Goal: Communication & Community: Answer question/provide support

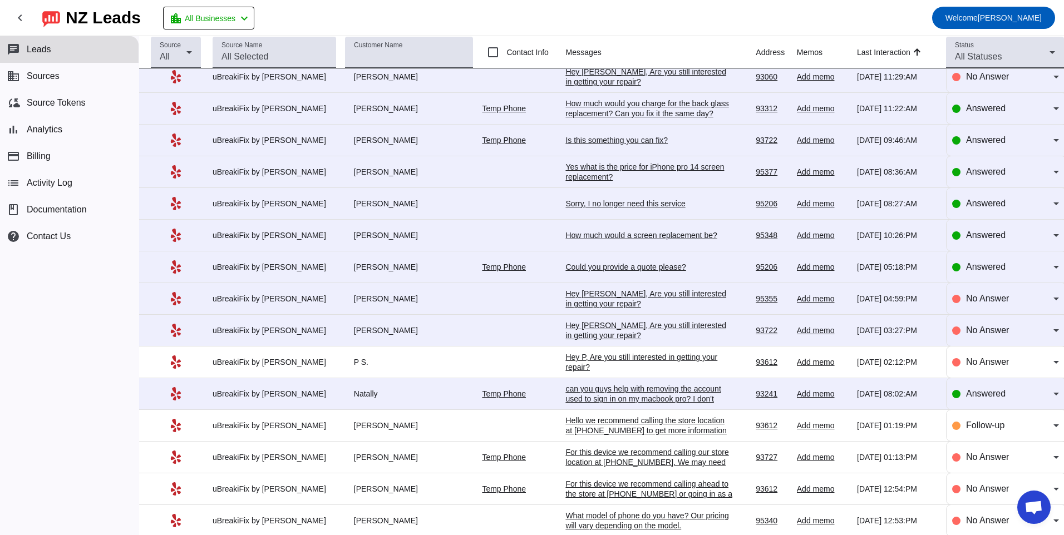
scroll to position [660, 0]
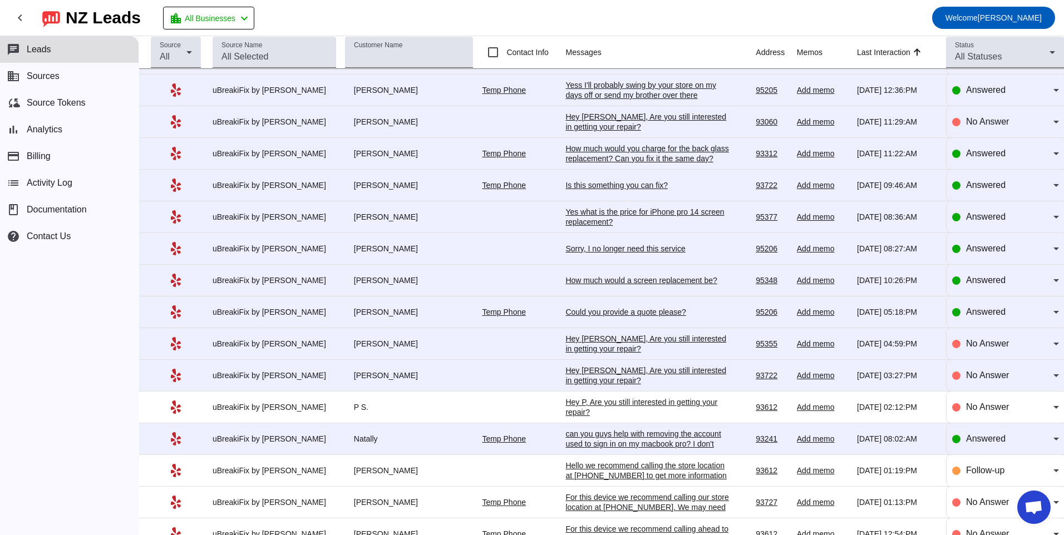
click at [594, 375] on div "Hey [PERSON_NAME], Are you still interested in getting your repair?​" at bounding box center [648, 375] width 167 height 20
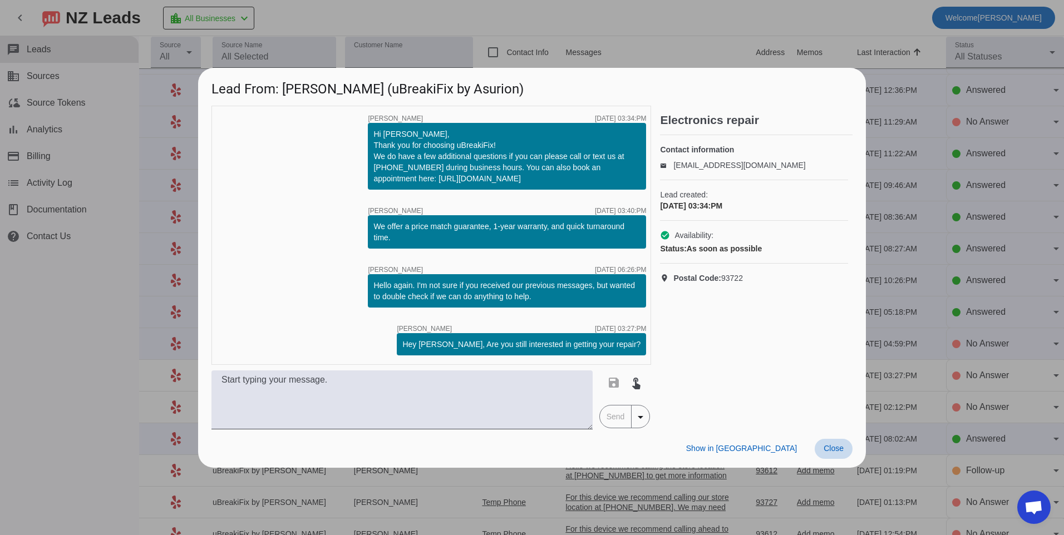
click at [836, 450] on span "Close" at bounding box center [833, 448] width 20 height 9
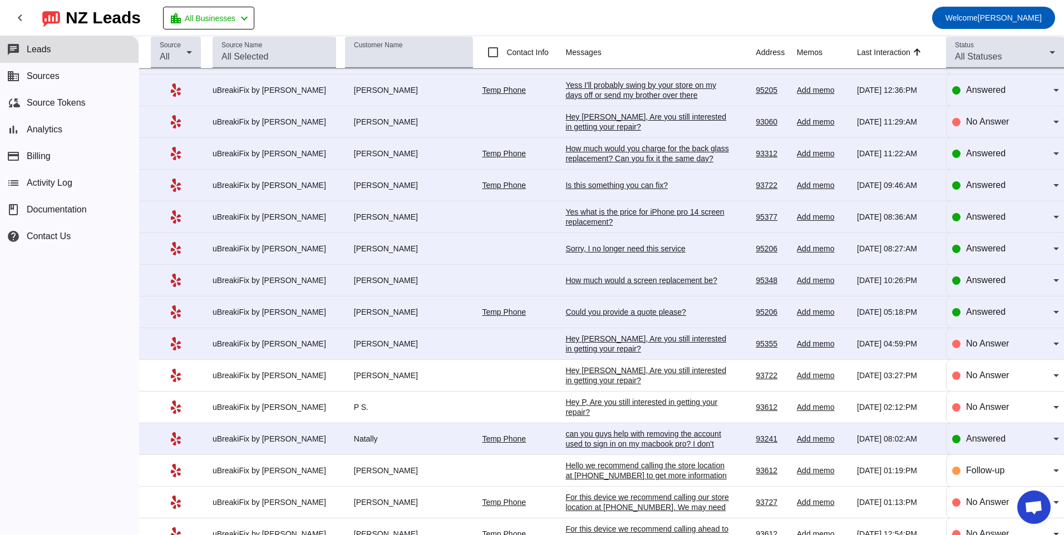
click at [610, 337] on div "Hey [PERSON_NAME], Are you still interested in getting your repair?​" at bounding box center [648, 344] width 167 height 20
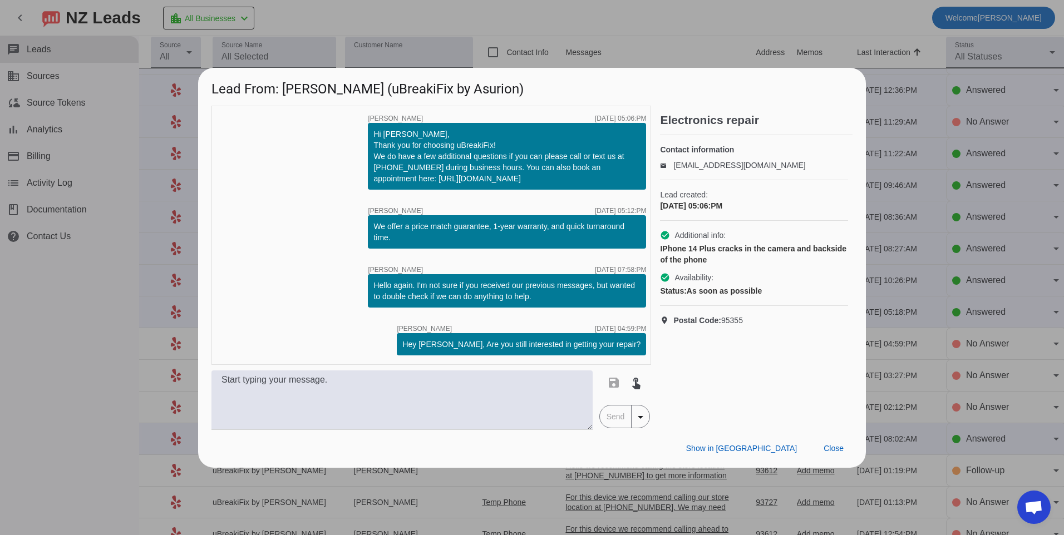
scroll to position [0, 0]
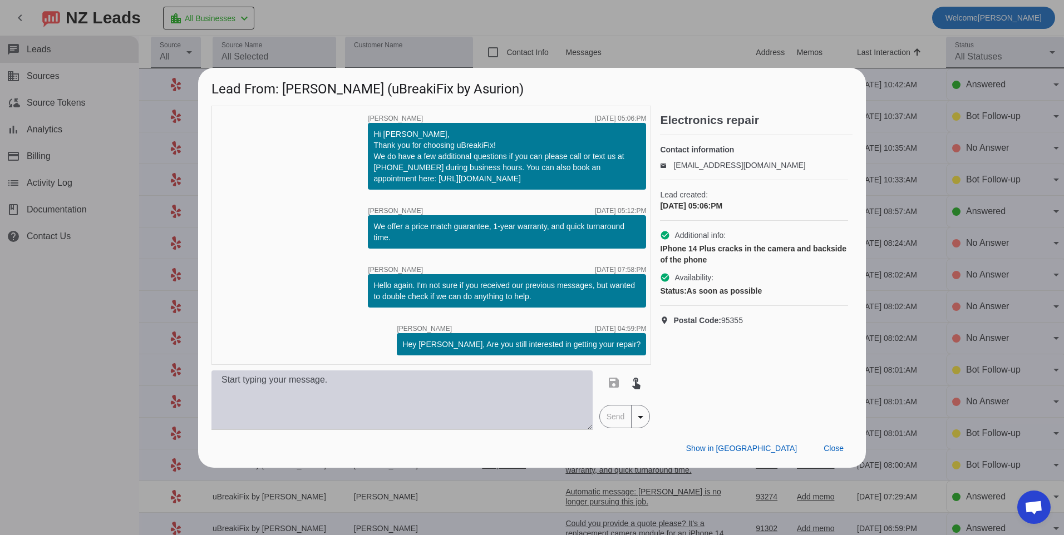
click at [431, 406] on textarea at bounding box center [401, 399] width 381 height 59
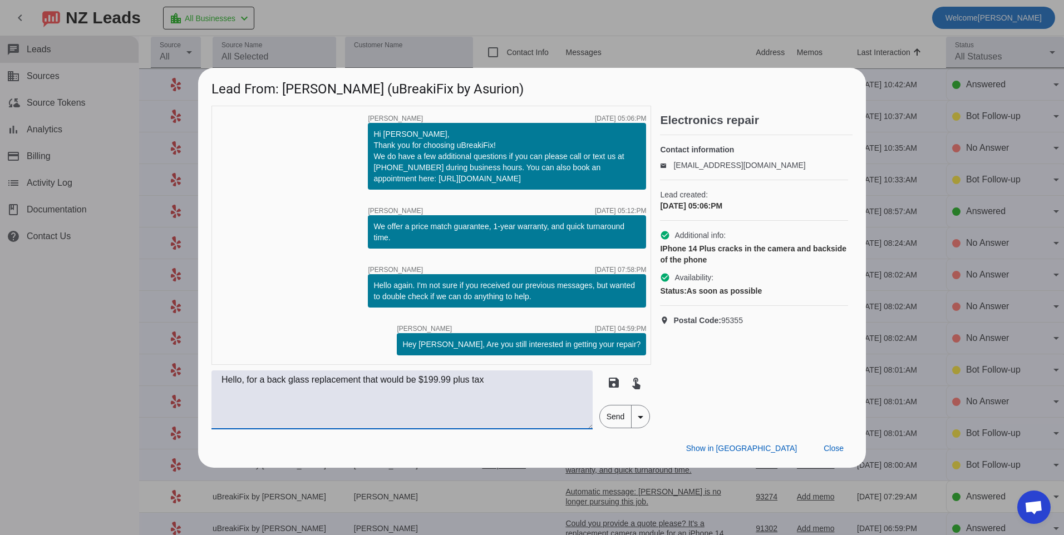
click at [524, 380] on textarea "Hello, for a back glass replacement that would be $199.99 plus tax" at bounding box center [401, 399] width 381 height 59
type textarea "Hello, for a back glass replacement that would be $199.99 plus tax for the crac…"
click at [617, 417] on span "Send" at bounding box center [616, 417] width 32 height 22
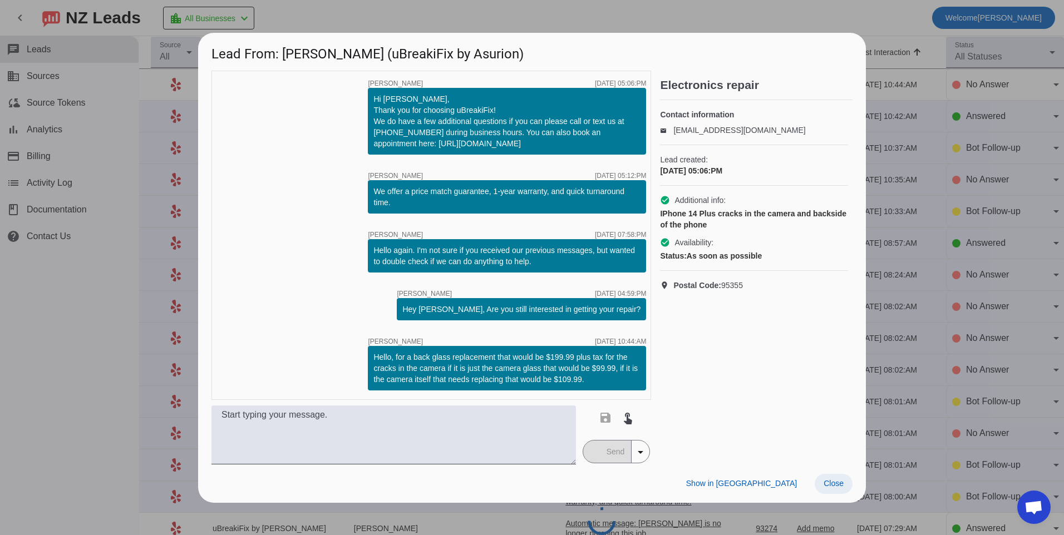
click at [822, 488] on span at bounding box center [833, 484] width 38 height 20
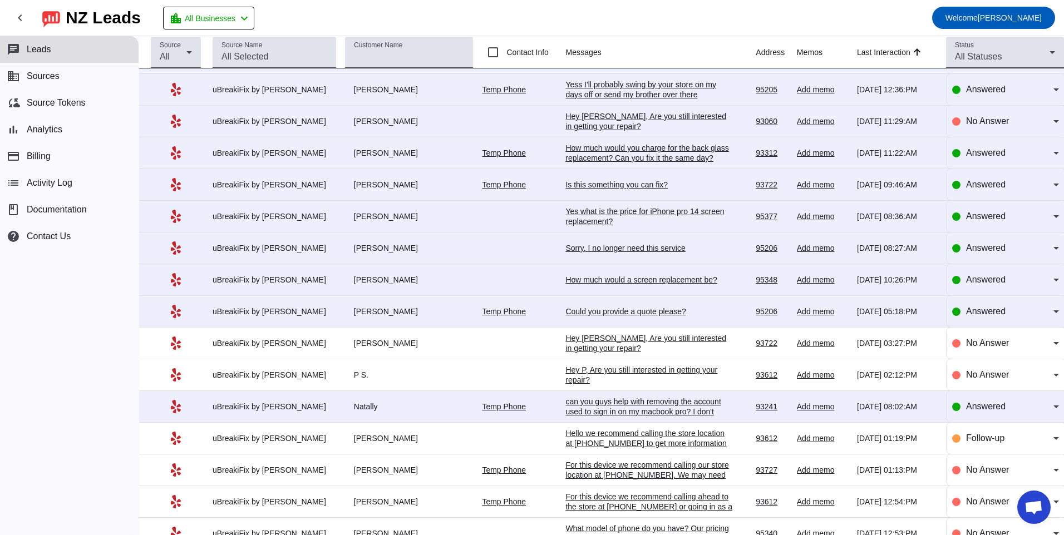
scroll to position [660, 0]
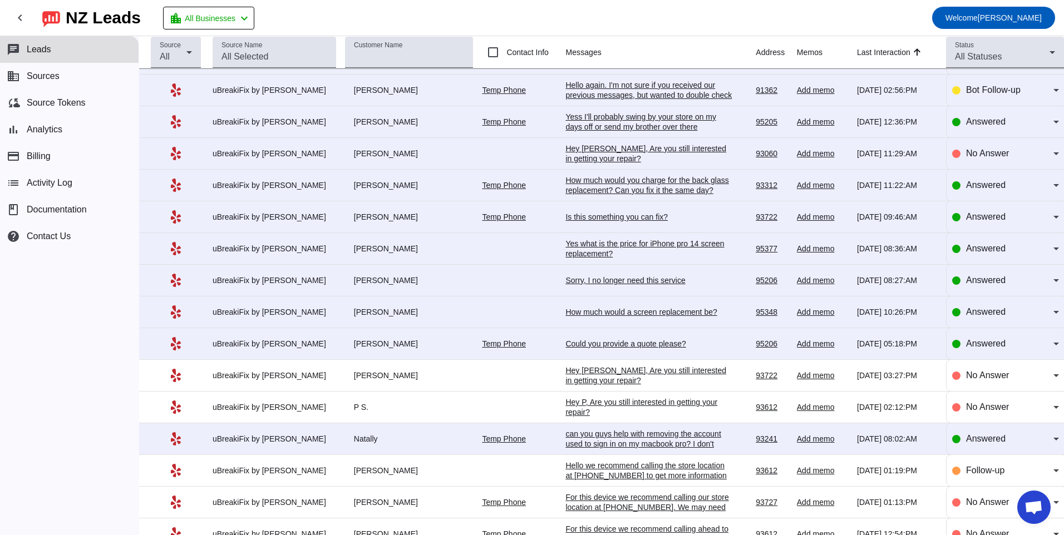
click at [576, 336] on td "Could you provide a quote please? [DATE] 05:18:PM" at bounding box center [660, 344] width 190 height 32
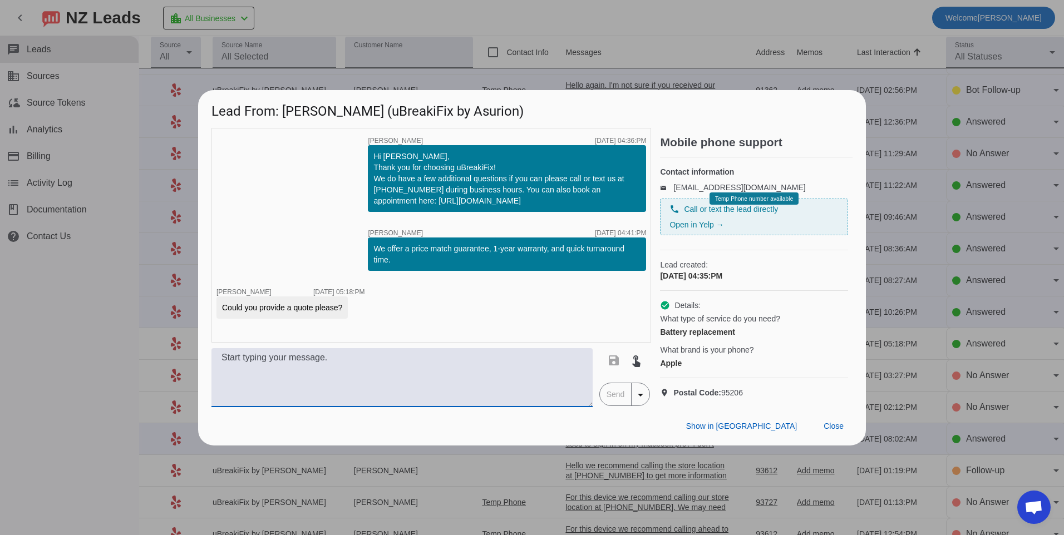
click at [502, 377] on textarea at bounding box center [401, 377] width 381 height 59
type textarea "What model of phone do you have? Our pricing will vary depending on the model"
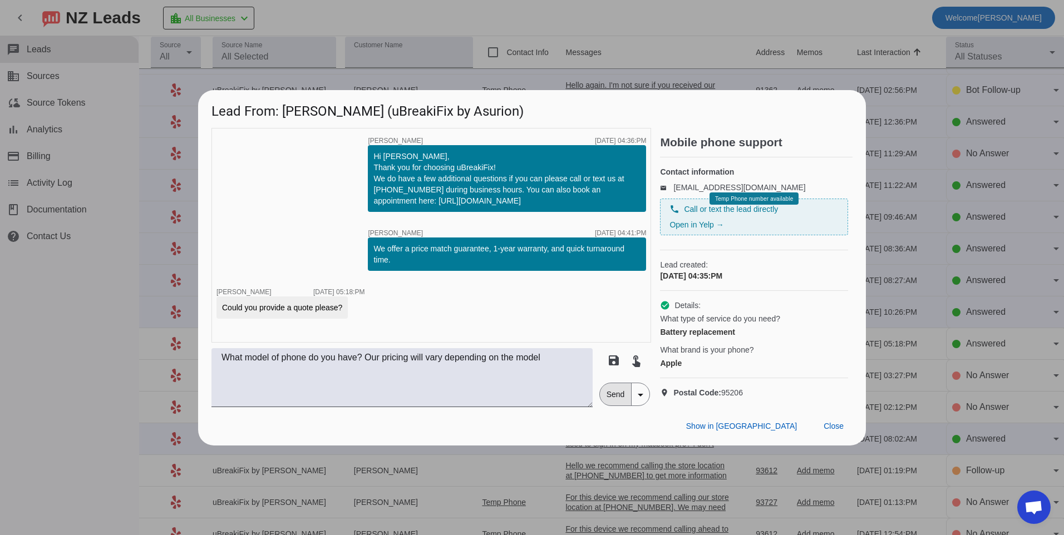
click at [607, 404] on span "Send" at bounding box center [616, 394] width 32 height 22
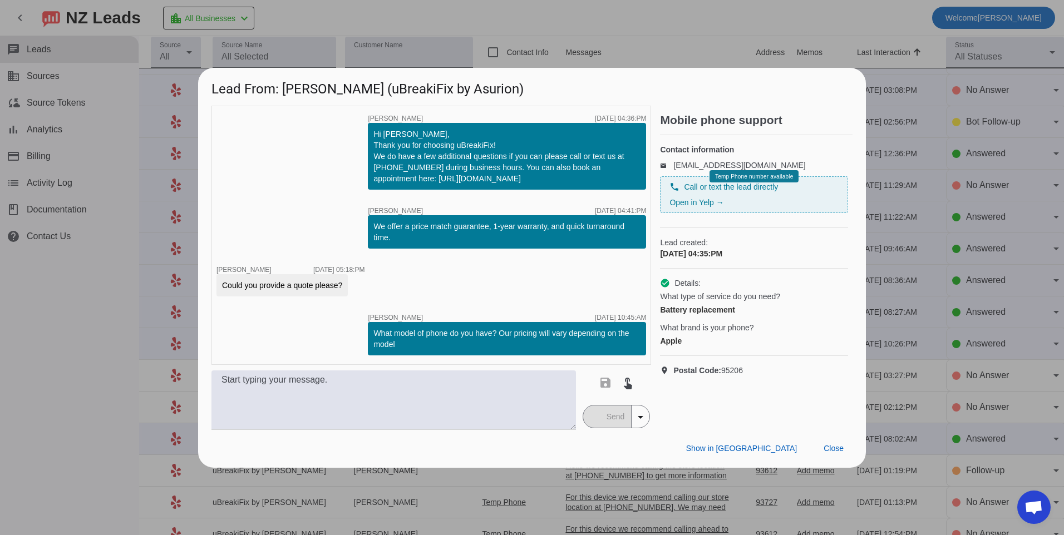
scroll to position [0, 0]
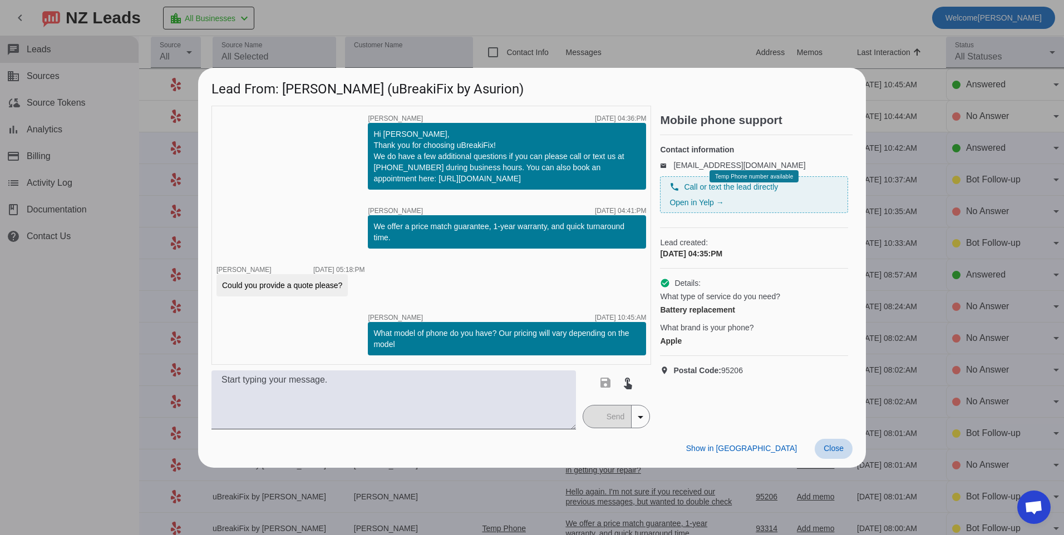
click at [837, 450] on span "Close" at bounding box center [833, 448] width 20 height 9
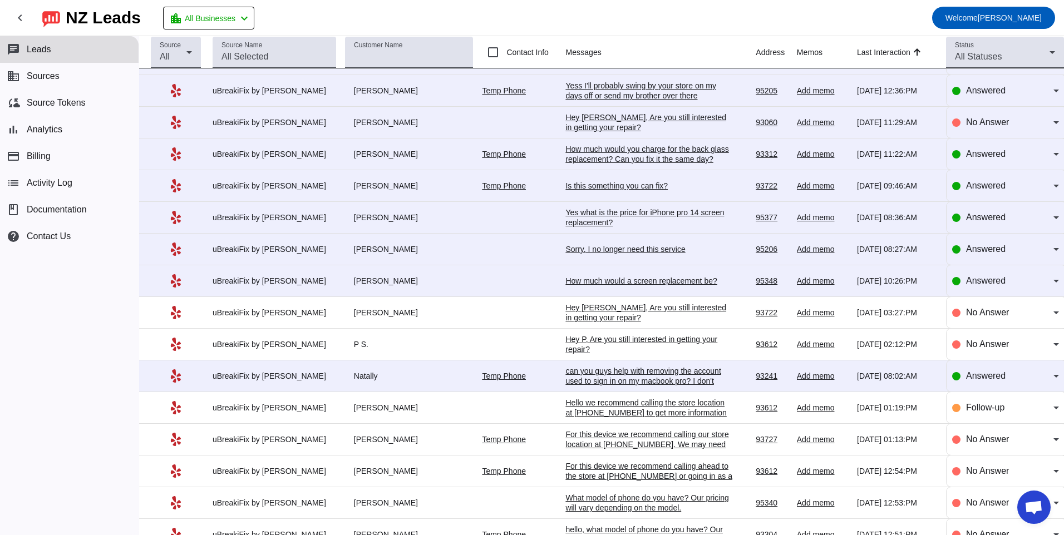
scroll to position [668, 0]
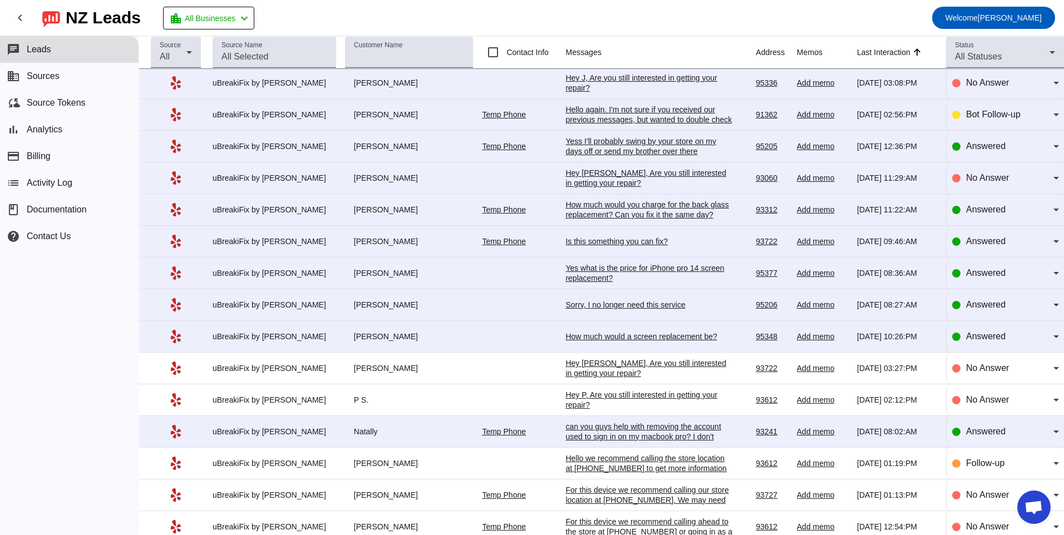
click at [617, 335] on div "How much would a screen replacement be?" at bounding box center [648, 337] width 167 height 10
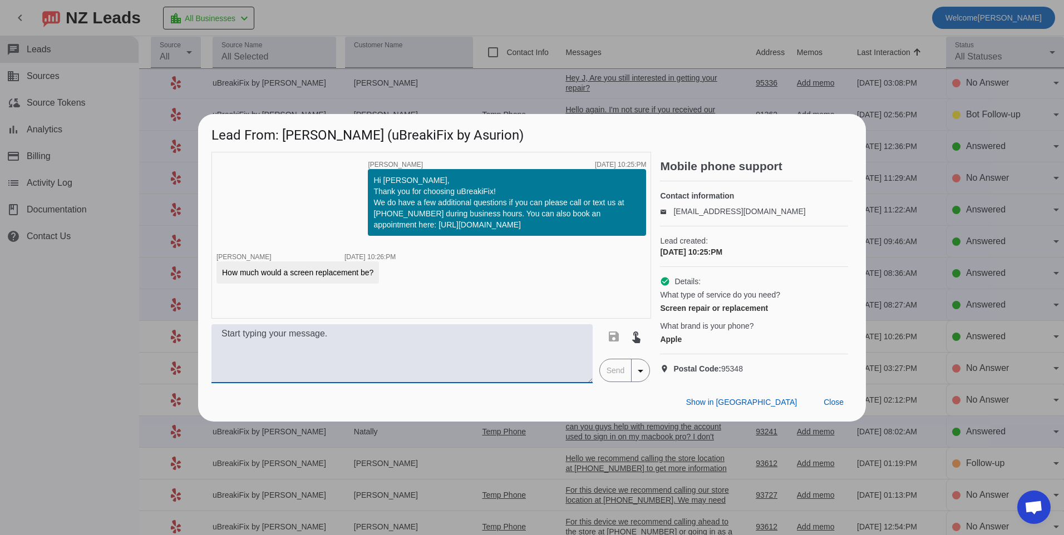
click at [502, 349] on textarea at bounding box center [401, 353] width 381 height 59
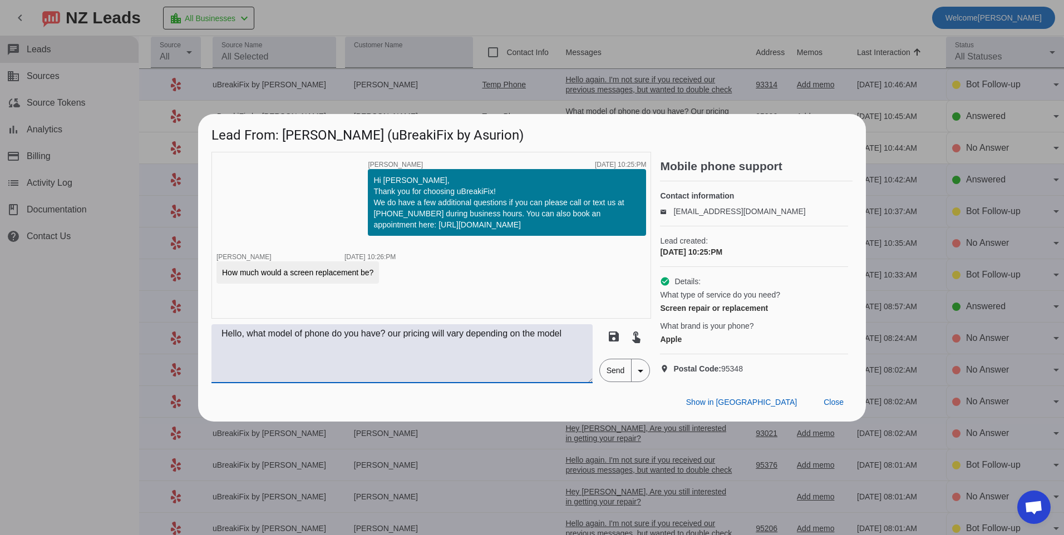
type textarea "Hello, what model of phone do you have? our pricing will vary depending on the …"
click at [611, 382] on span "Send" at bounding box center [616, 370] width 32 height 22
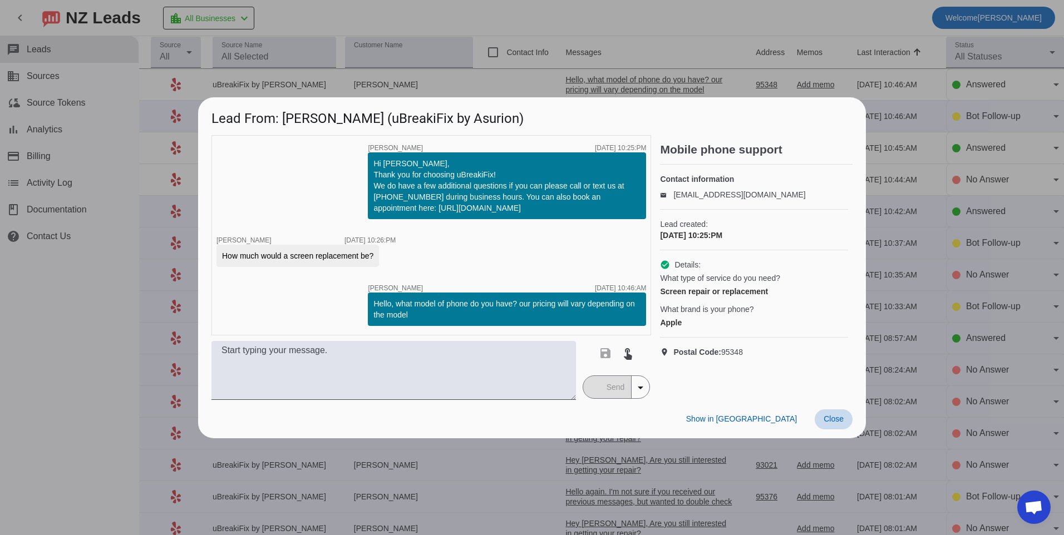
click at [832, 416] on span "Close" at bounding box center [833, 418] width 20 height 9
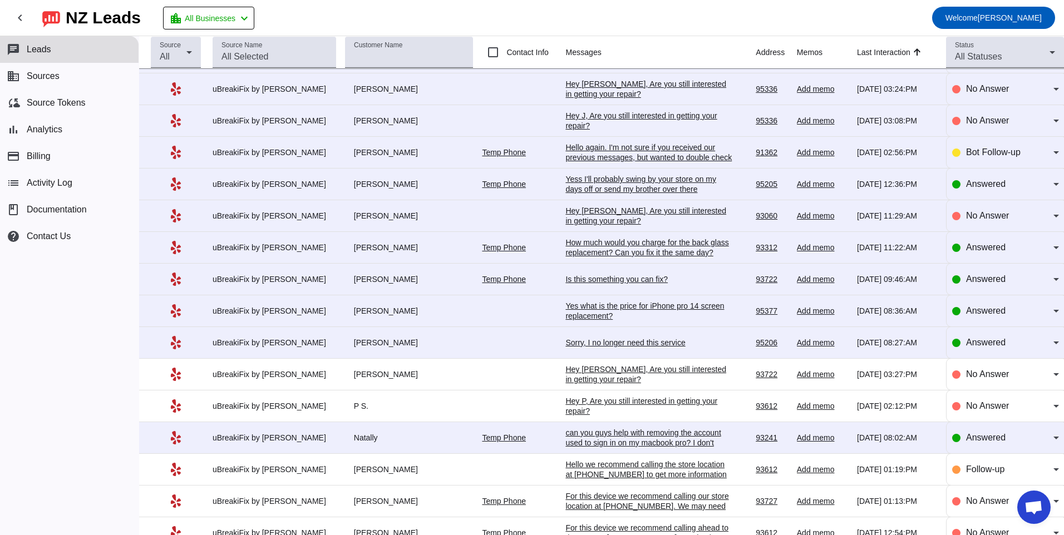
scroll to position [660, 0]
click at [629, 338] on td "Sorry, I no longer need this service [DATE] 08:27:AM" at bounding box center [660, 344] width 190 height 32
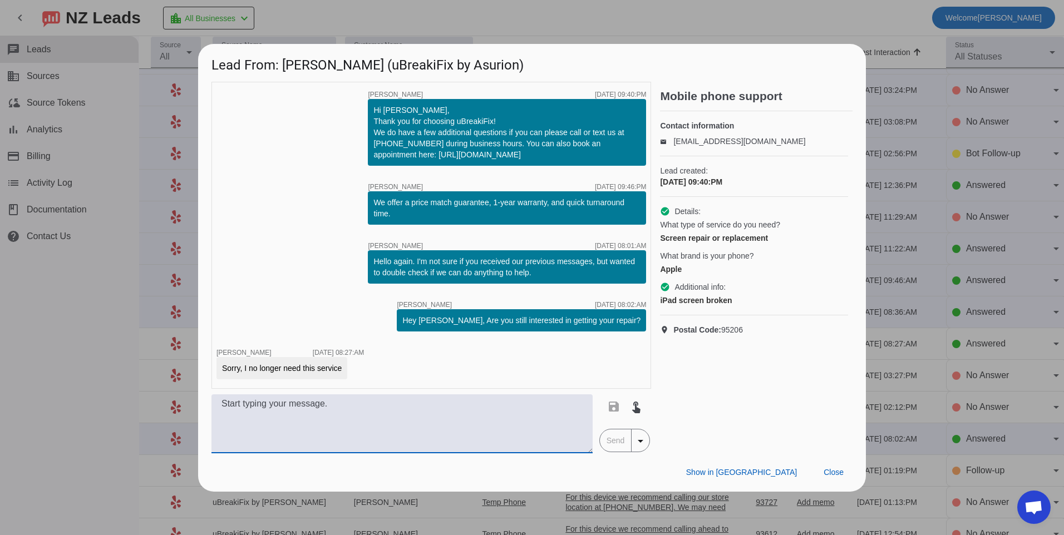
click at [498, 419] on textarea at bounding box center [401, 423] width 381 height 59
click at [839, 475] on span "Close" at bounding box center [833, 472] width 20 height 9
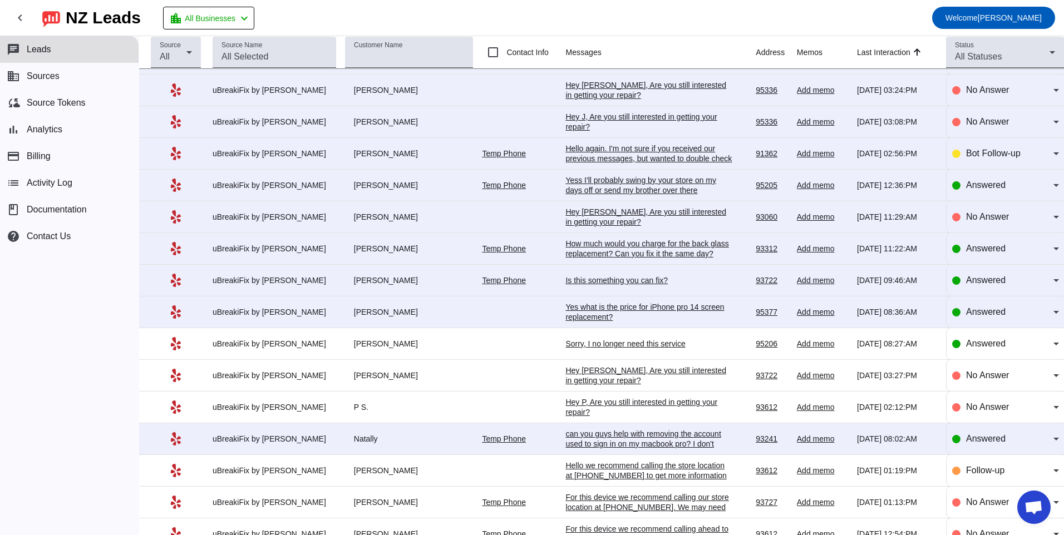
click at [645, 314] on div "Yes what is the price for iPhone pro 14 screen replacement?" at bounding box center [648, 312] width 167 height 20
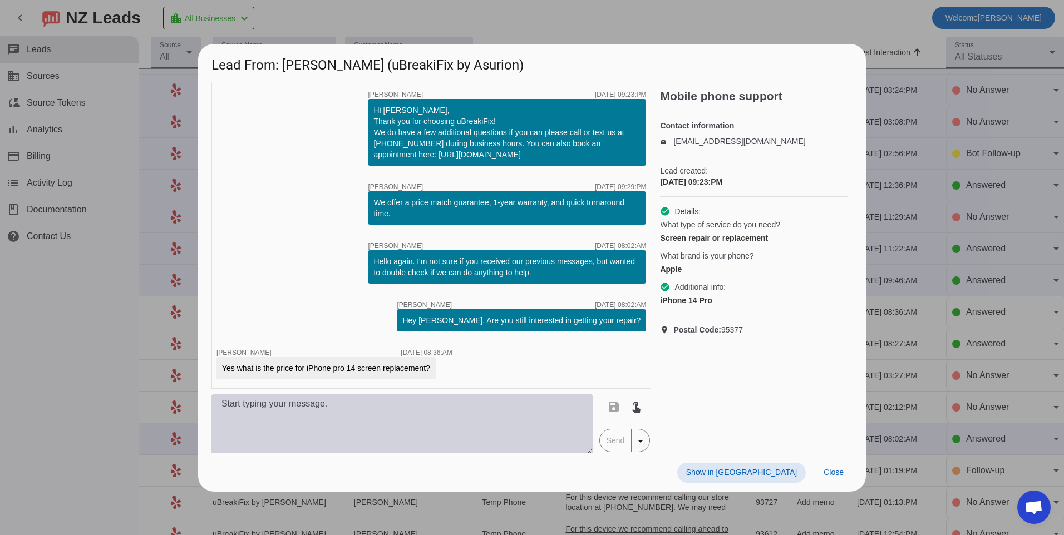
click at [349, 411] on textarea at bounding box center [401, 423] width 381 height 59
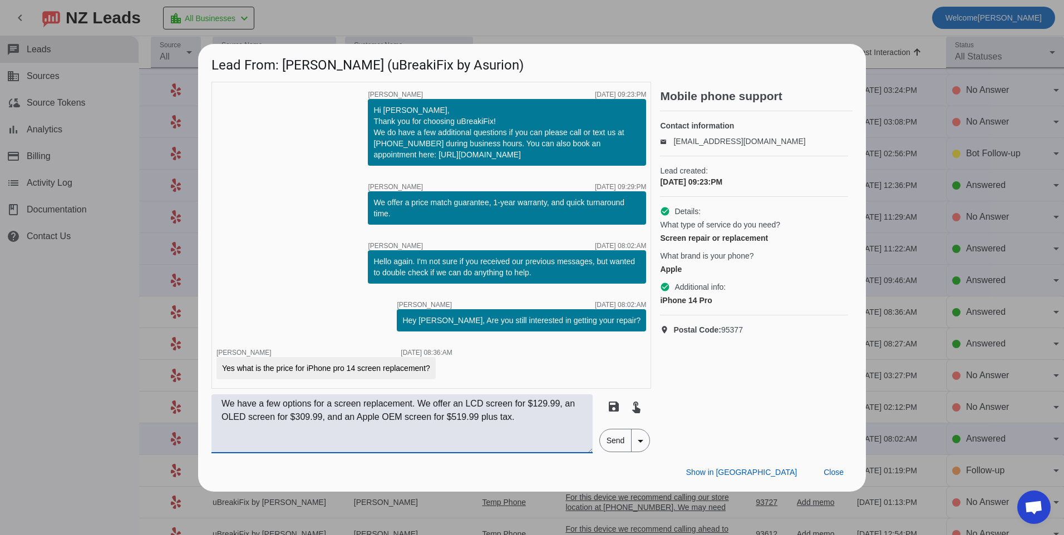
type textarea "We have a few options for a screen replacement. We offer an LCD screen for $129…"
click at [610, 444] on span "Send" at bounding box center [616, 440] width 32 height 22
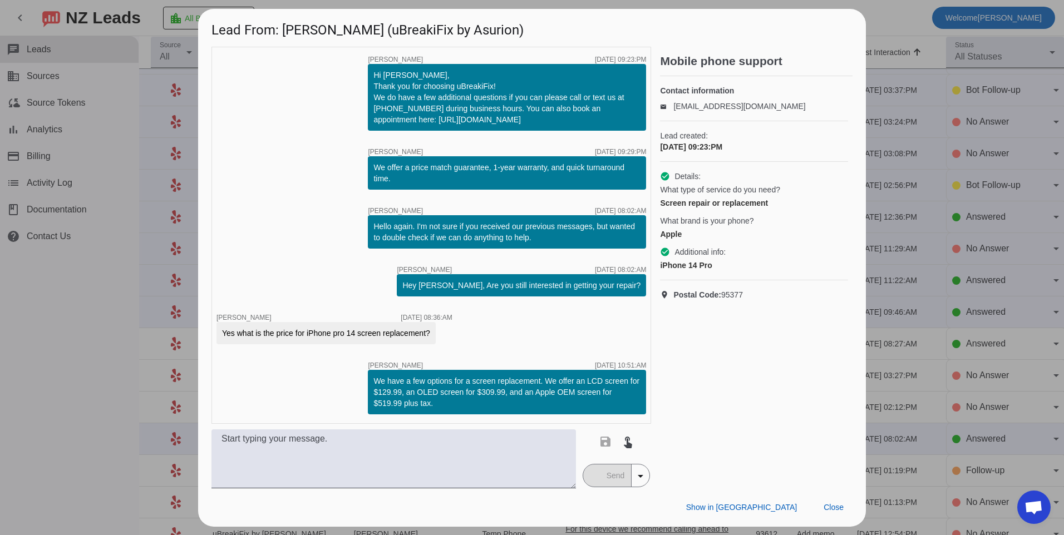
scroll to position [0, 0]
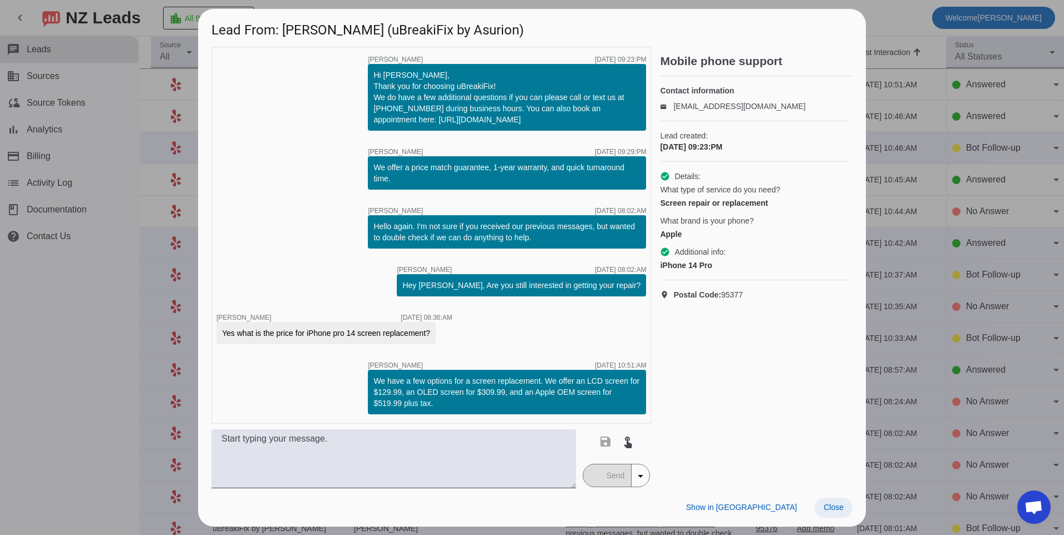
click at [839, 510] on span "Close" at bounding box center [833, 507] width 20 height 9
